Goal: Transaction & Acquisition: Purchase product/service

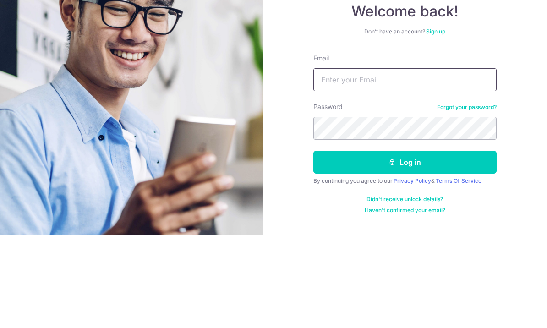
type input "sixxng@gmail.com"
click at [405, 244] on button "Log in" at bounding box center [405, 255] width 183 height 23
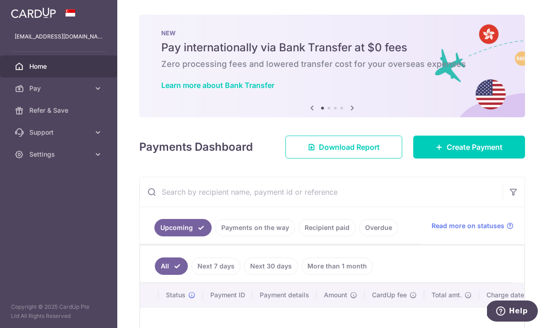
click at [0, 0] on icon "button" at bounding box center [0, 0] width 0 height 0
click at [35, 88] on span "Pay" at bounding box center [59, 88] width 61 height 9
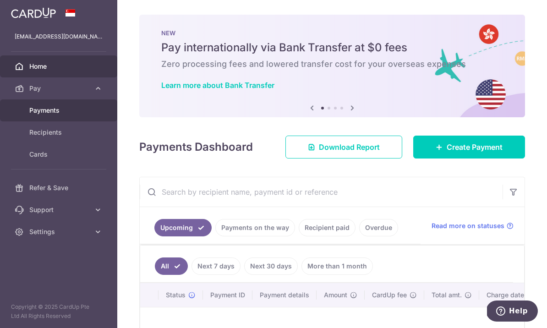
click at [38, 110] on span "Payments" at bounding box center [59, 110] width 61 height 9
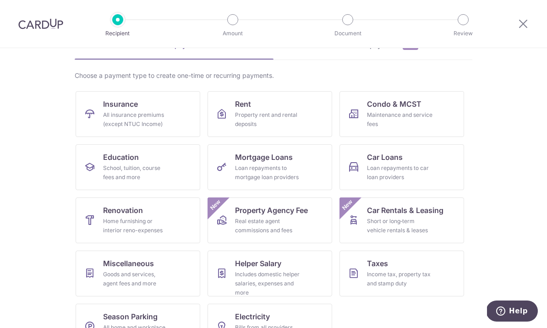
scroll to position [50, 0]
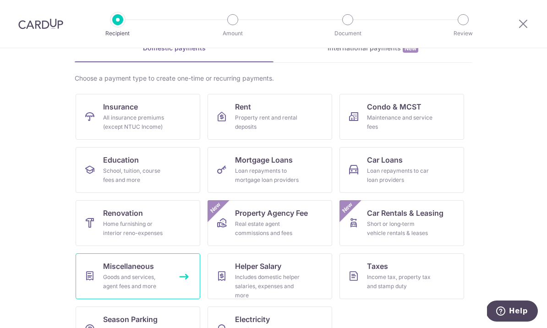
click at [109, 273] on div "Goods and services, agent fees and more" at bounding box center [136, 282] width 66 height 18
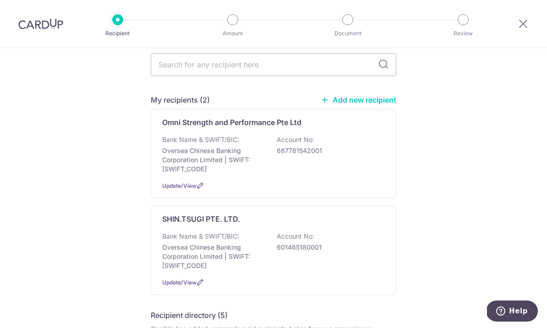
scroll to position [113, 0]
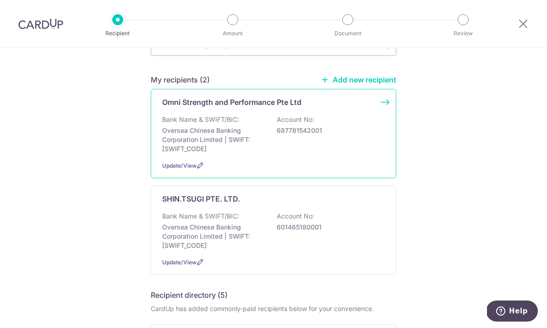
click at [194, 135] on p "Oversea Chinese Banking Corporation Limited | SWIFT: OCBCSGSGXXX" at bounding box center [213, 140] width 103 height 28
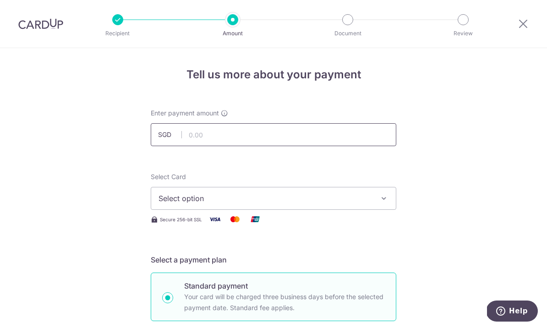
click at [214, 139] on input "text" at bounding box center [274, 134] width 246 height 23
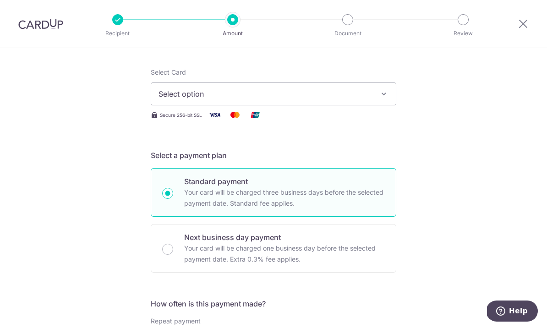
scroll to position [114, 0]
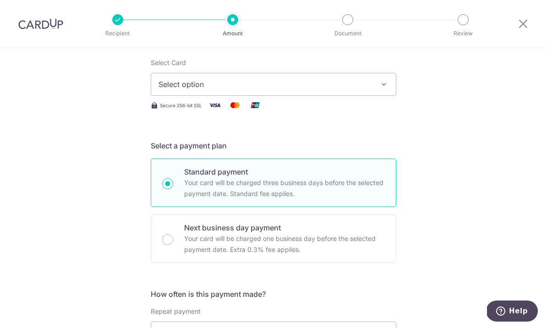
click at [167, 88] on span "Select option" at bounding box center [266, 84] width 214 height 11
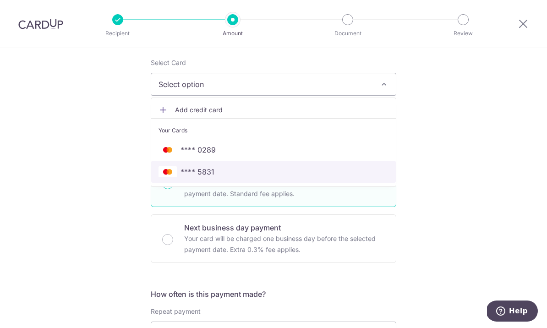
click at [176, 174] on img at bounding box center [168, 171] width 18 height 11
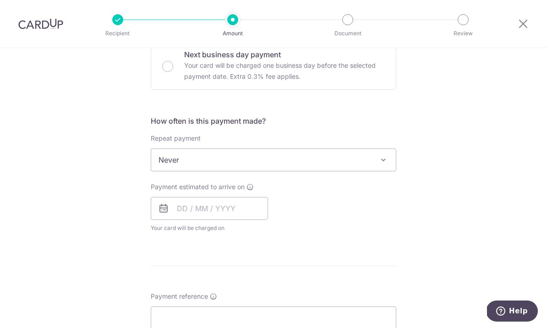
scroll to position [290, 0]
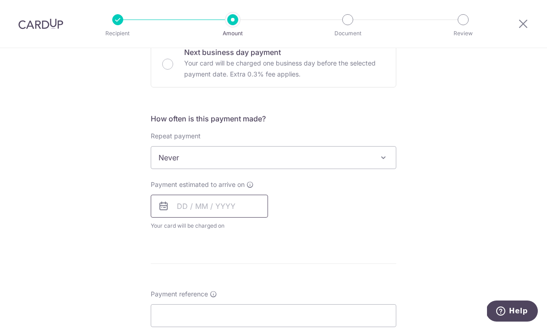
click at [176, 209] on input "text" at bounding box center [209, 206] width 117 height 23
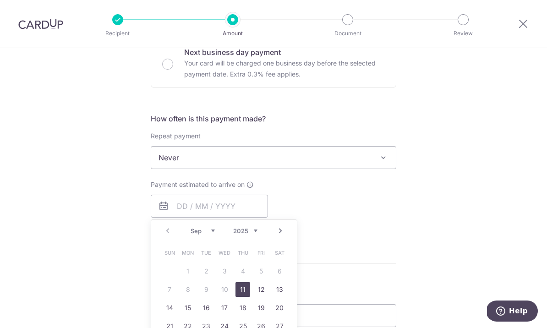
click at [240, 292] on link "11" at bounding box center [243, 289] width 15 height 15
type input "[DATE]"
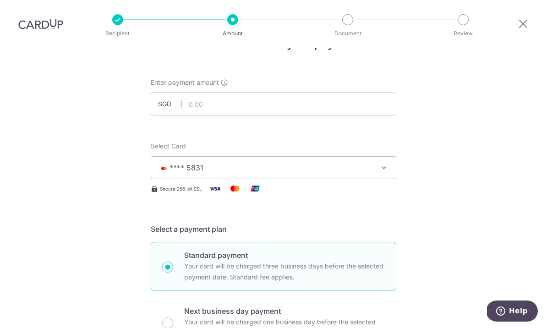
scroll to position [22, 0]
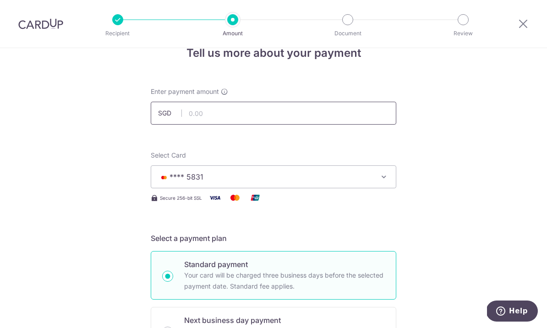
click at [194, 119] on input "text" at bounding box center [274, 113] width 246 height 23
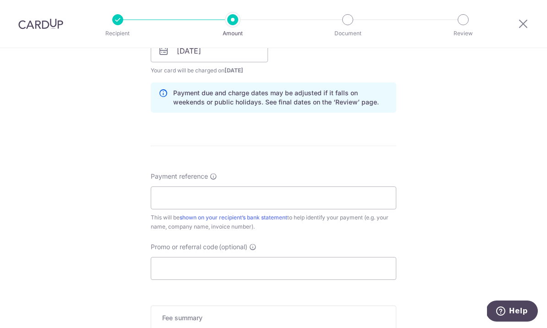
scroll to position [476, 0]
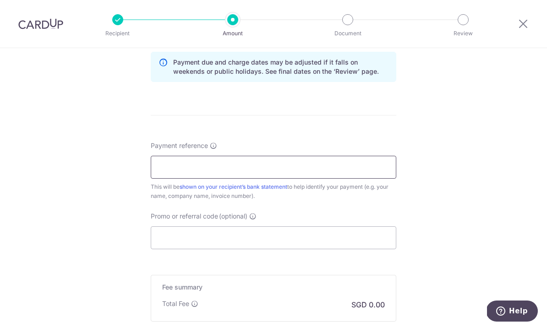
click at [171, 173] on input "Payment reference" at bounding box center [274, 167] width 246 height 23
type input "2,795.57"
click at [181, 175] on input "Payment reference" at bounding box center [274, 167] width 246 height 23
click at [182, 173] on input "Payment reference" at bounding box center [274, 167] width 246 height 23
click at [179, 171] on input "Payment reference" at bounding box center [274, 167] width 246 height 23
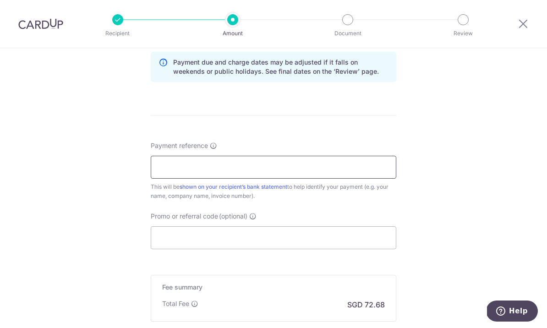
click at [180, 171] on input "Payment reference" at bounding box center [274, 167] width 246 height 23
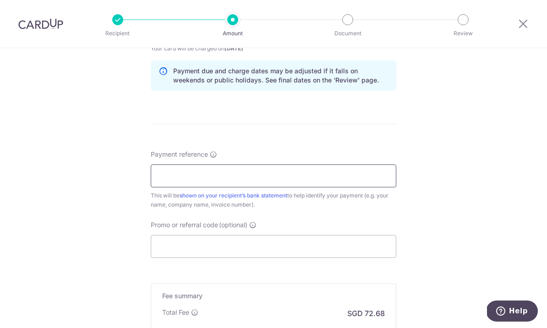
click at [181, 180] on input "Payment reference" at bounding box center [274, 176] width 246 height 23
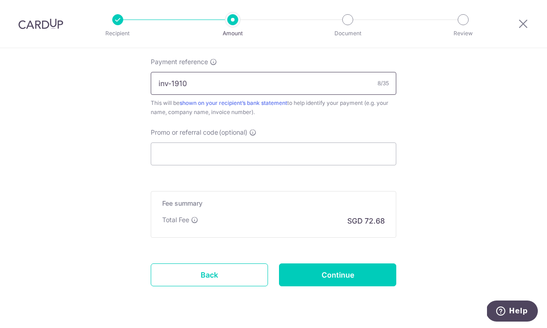
scroll to position [559, 0]
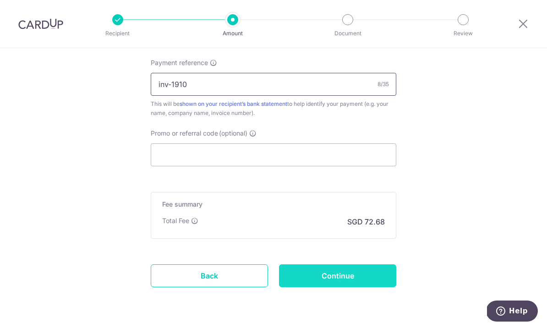
type input "inv-1910"
click at [303, 283] on input "Continue" at bounding box center [337, 275] width 117 height 23
type input "Create Schedule"
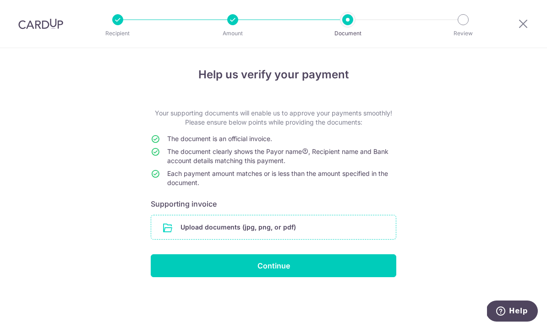
click at [162, 231] on input "file" at bounding box center [273, 227] width 245 height 24
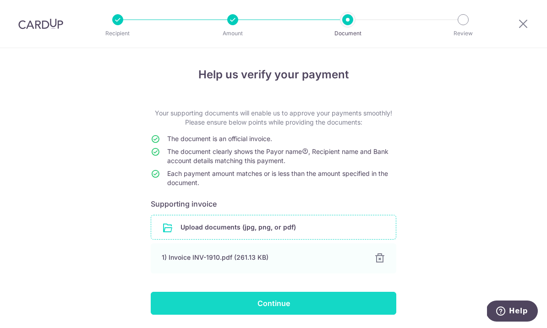
click at [213, 304] on input "Continue" at bounding box center [274, 303] width 246 height 23
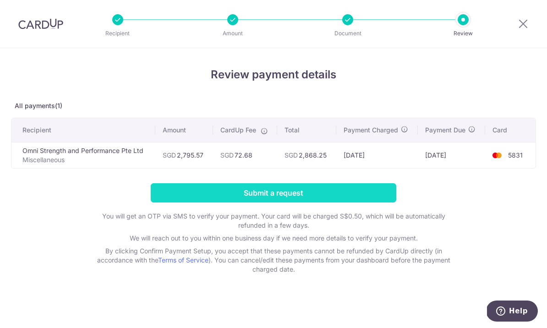
click at [247, 197] on input "Submit a request" at bounding box center [274, 192] width 246 height 19
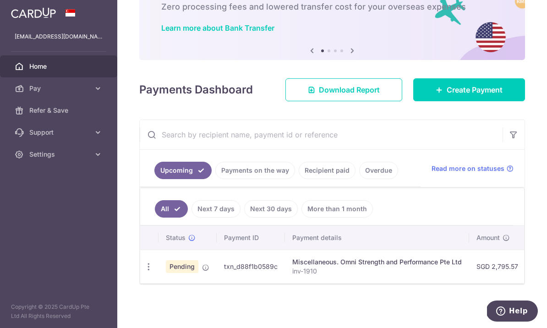
scroll to position [63, 0]
